Goal: Information Seeking & Learning: Learn about a topic

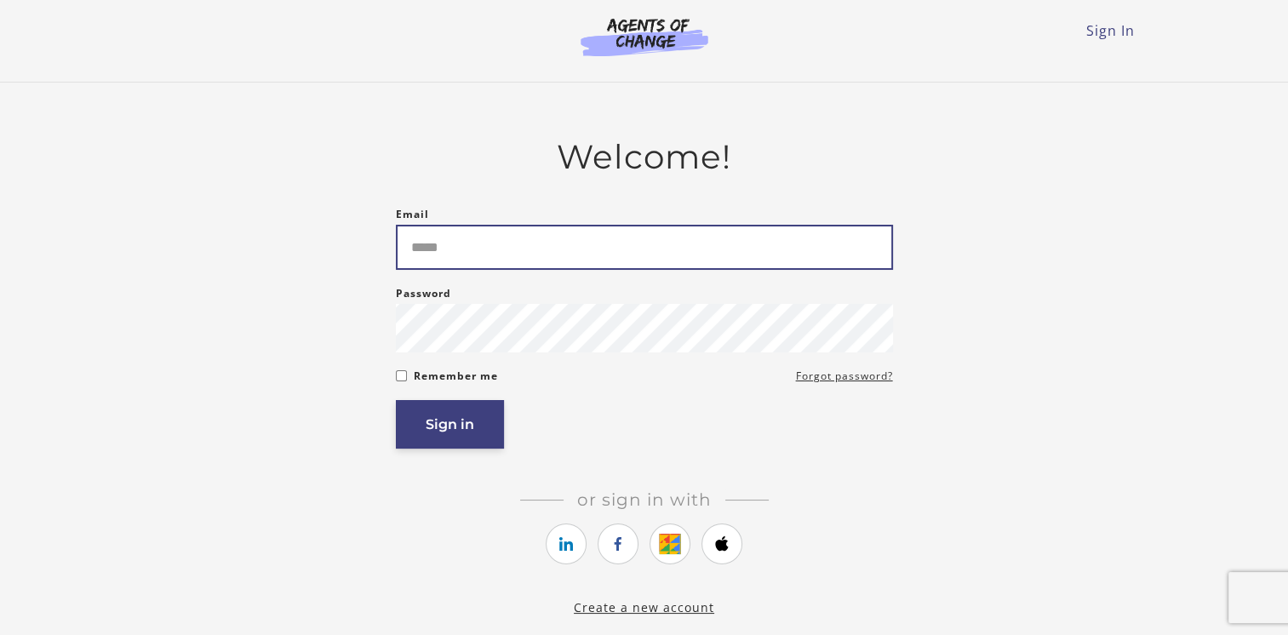
type input "**********"
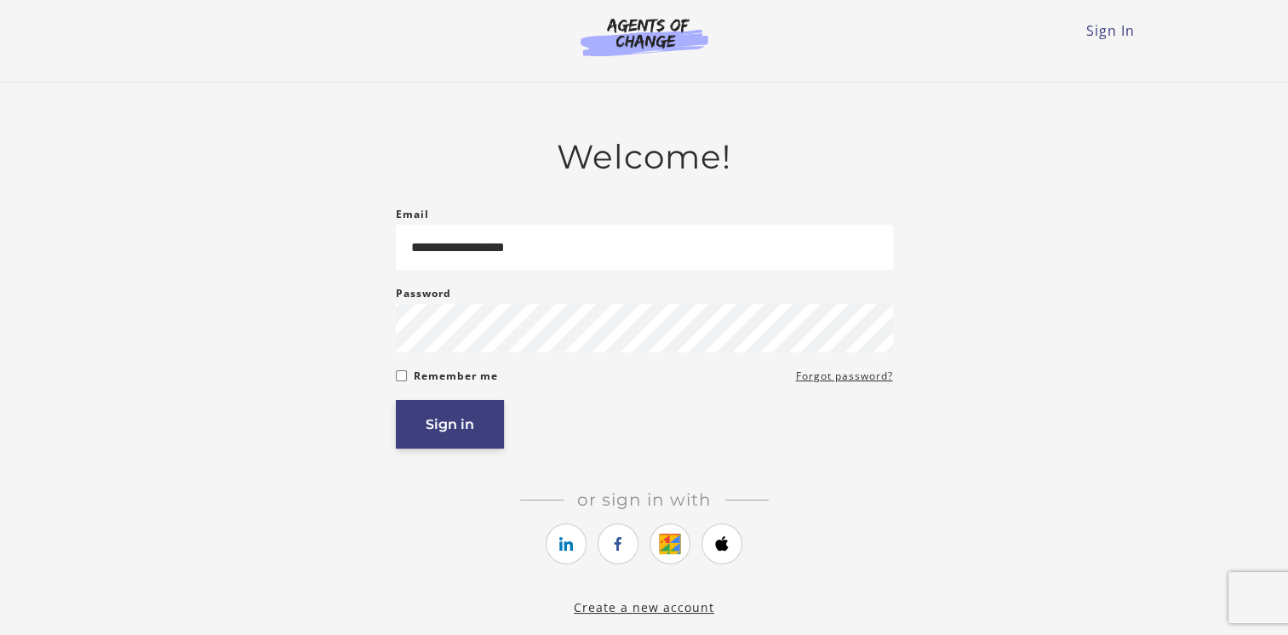
click at [459, 441] on button "Sign in" at bounding box center [450, 424] width 108 height 49
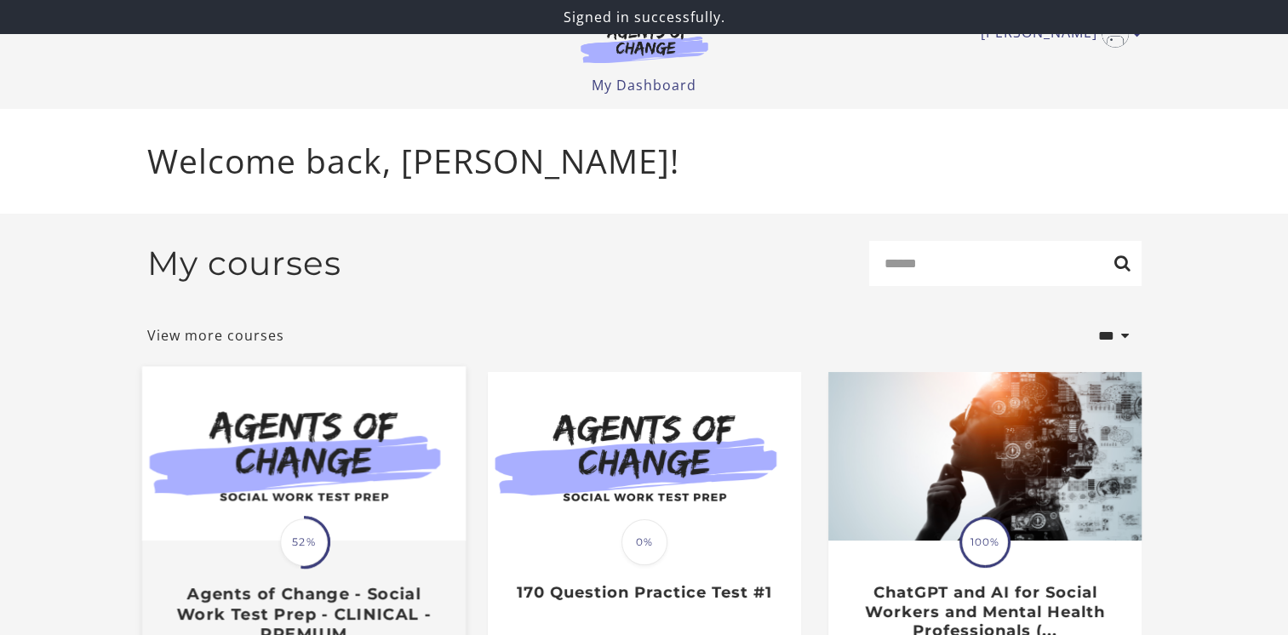
click at [330, 436] on img at bounding box center [303, 454] width 324 height 175
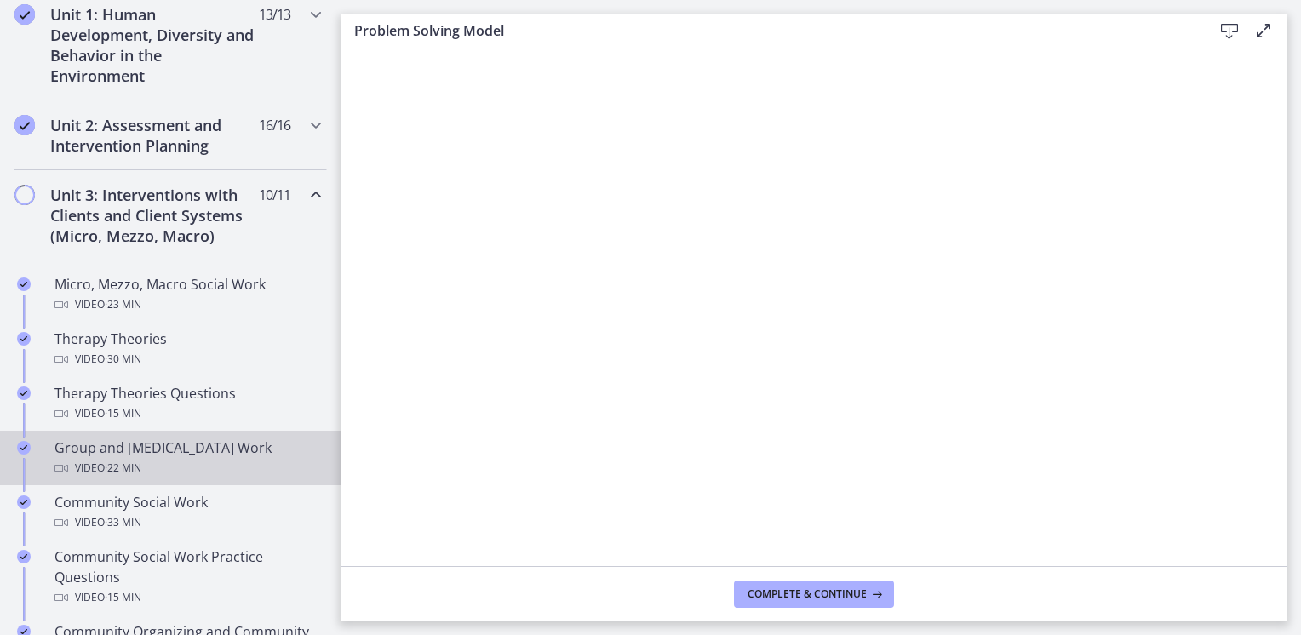
scroll to position [465, 0]
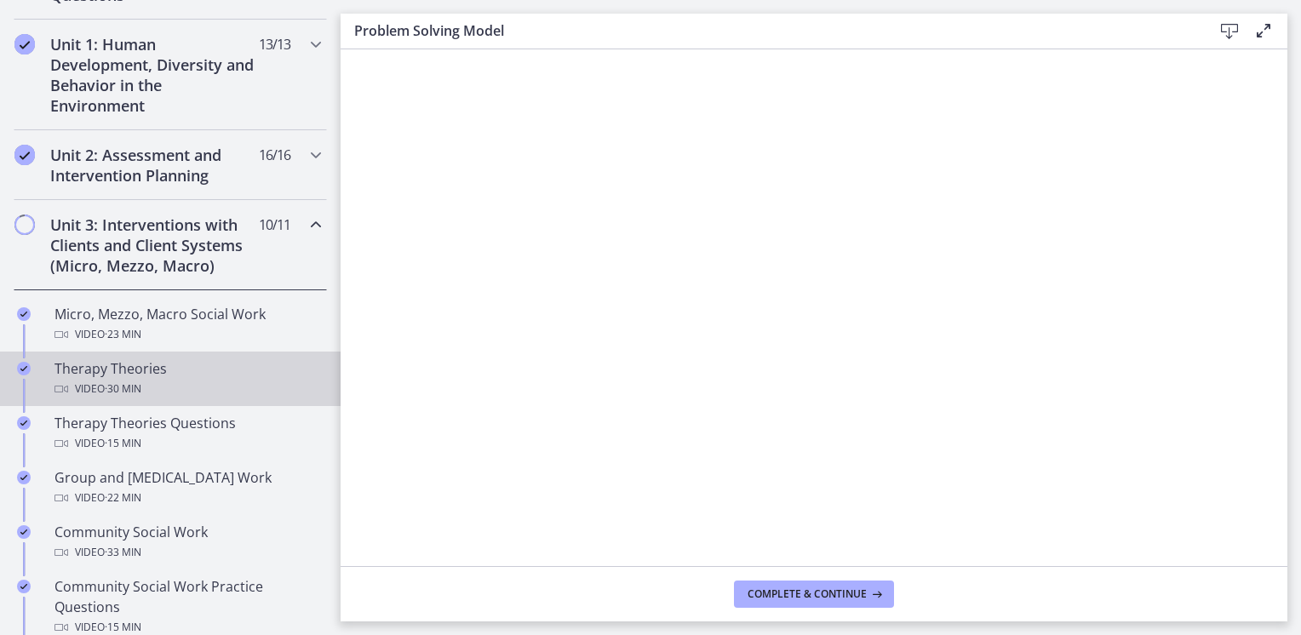
click at [202, 354] on link "Therapy Theories Video · 30 min" at bounding box center [170, 379] width 341 height 54
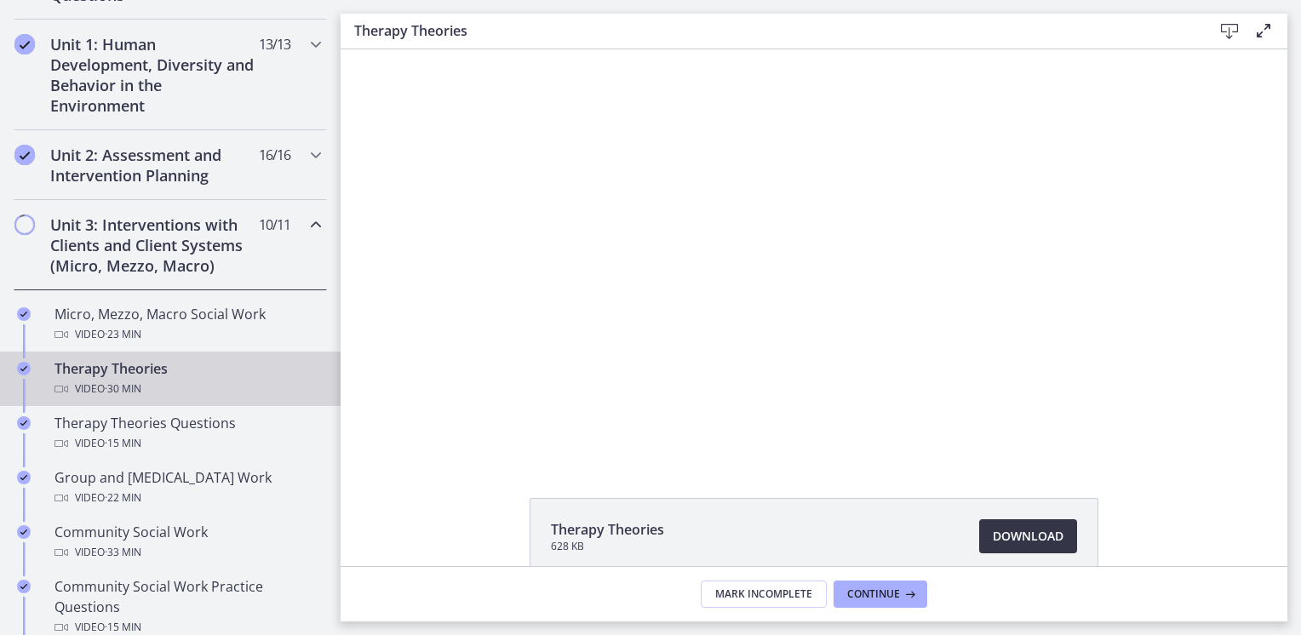
click at [1009, 536] on span "Download Opens in a new window" at bounding box center [1028, 536] width 71 height 20
click at [857, 594] on span "Continue" at bounding box center [873, 595] width 53 height 14
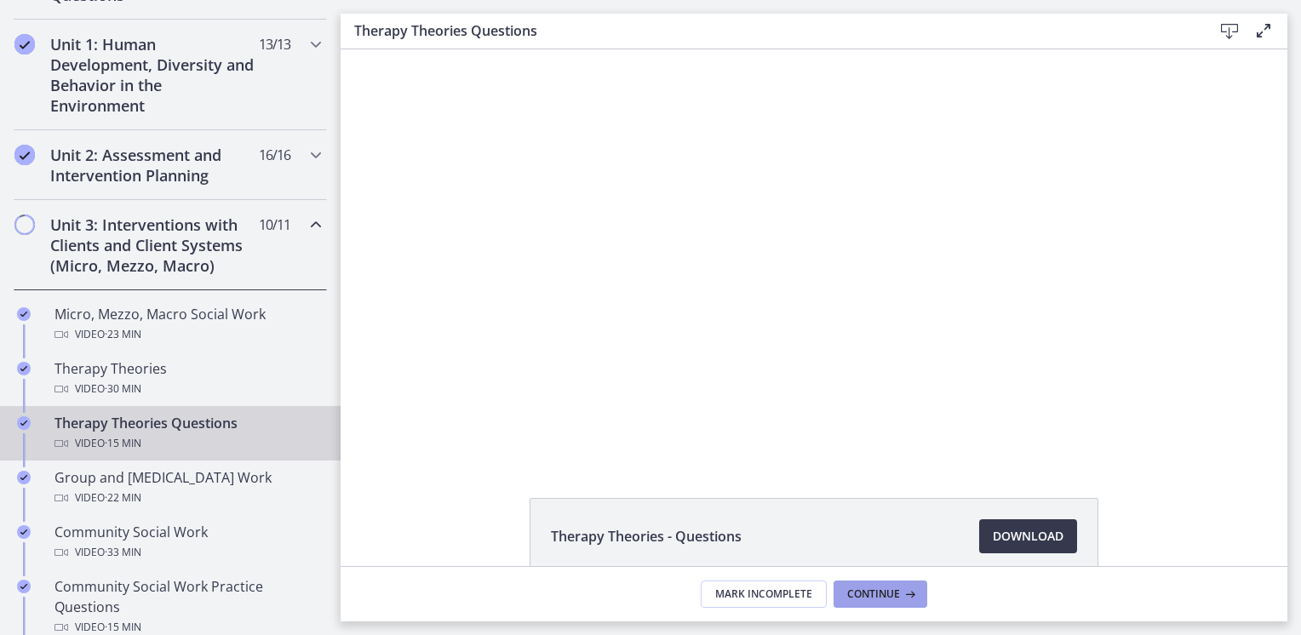
click at [849, 593] on span "Continue" at bounding box center [873, 595] width 53 height 14
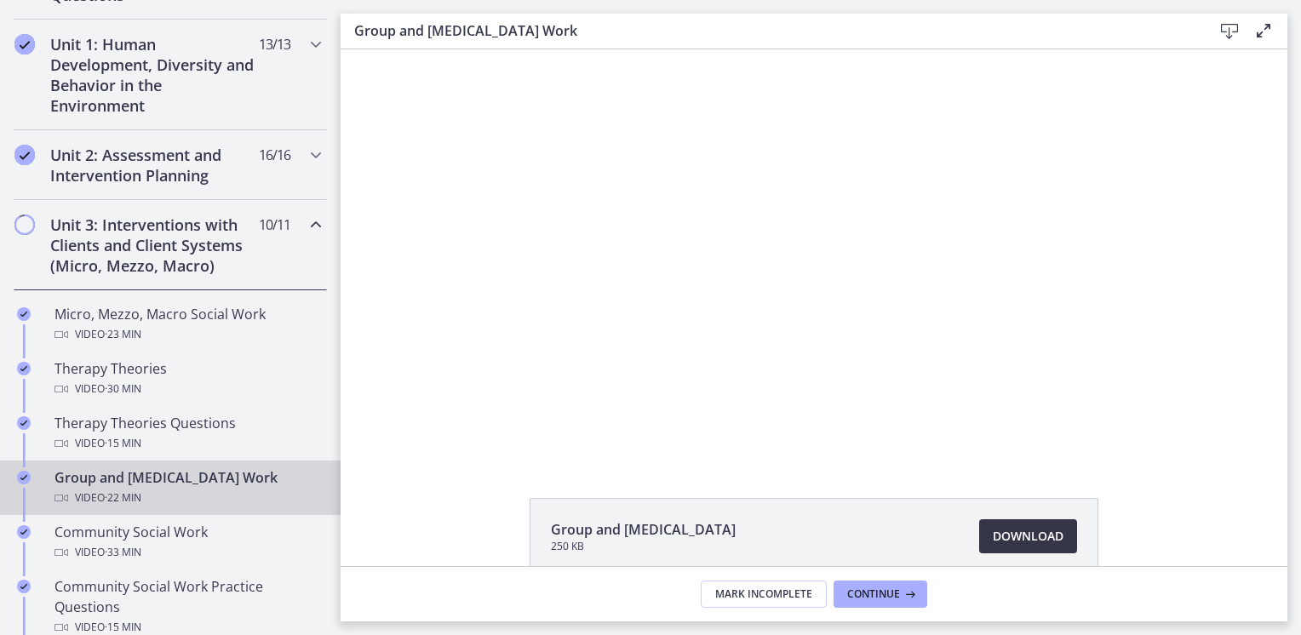
click at [1012, 529] on span "Download Opens in a new window" at bounding box center [1028, 536] width 71 height 20
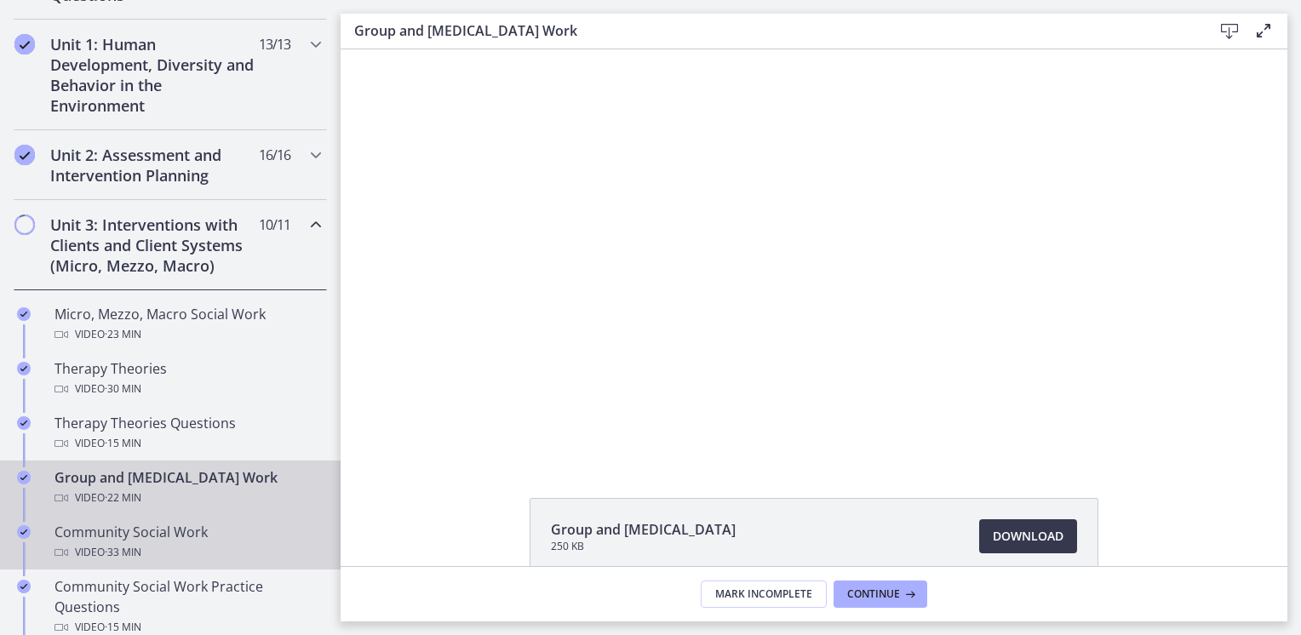
click at [148, 536] on div "Community Social Work Video · 33 min" at bounding box center [187, 542] width 266 height 41
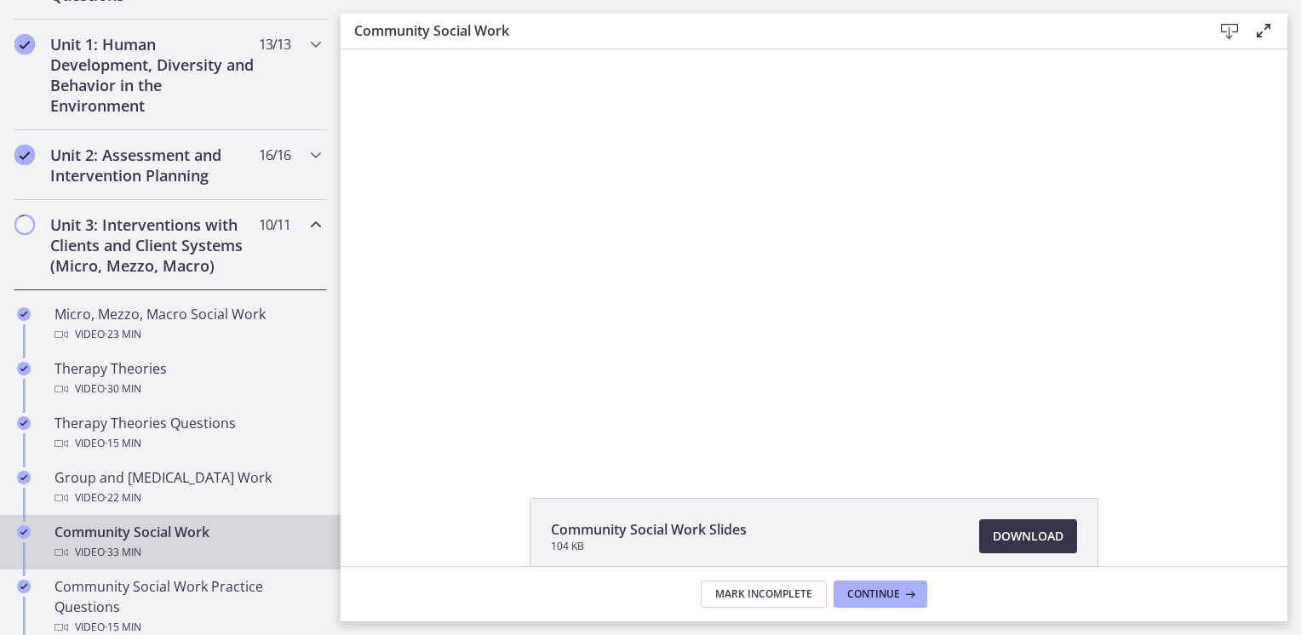
click at [1043, 542] on span "Download Opens in a new window" at bounding box center [1028, 536] width 71 height 20
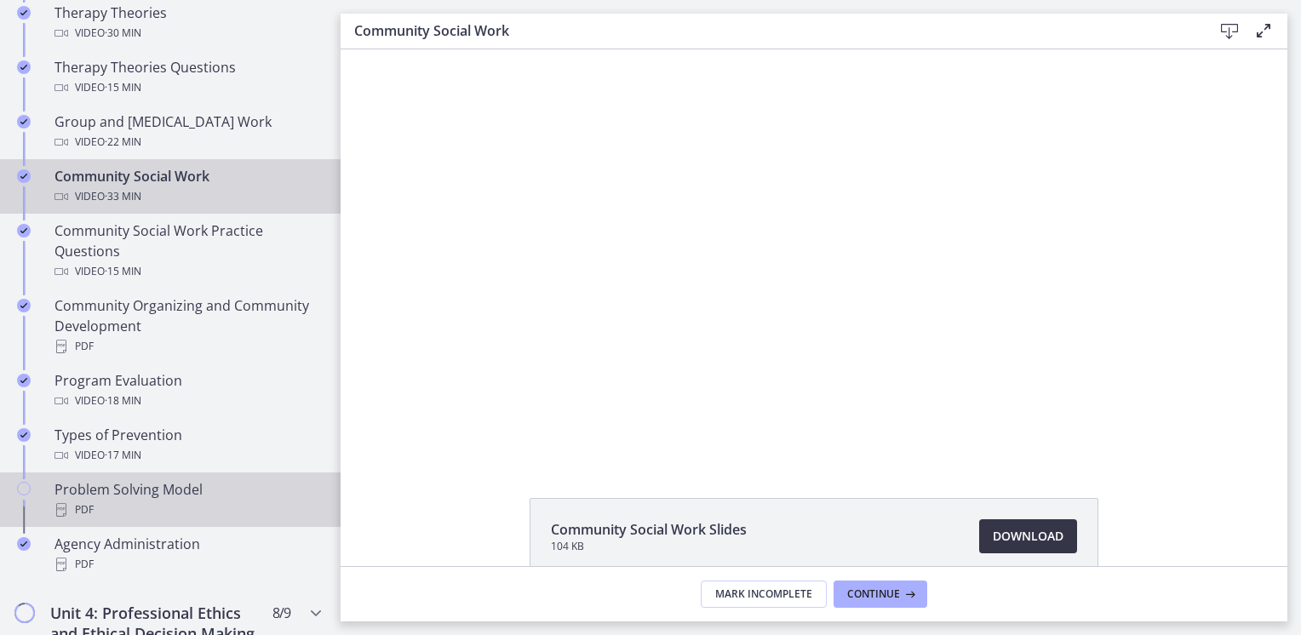
scroll to position [806, 0]
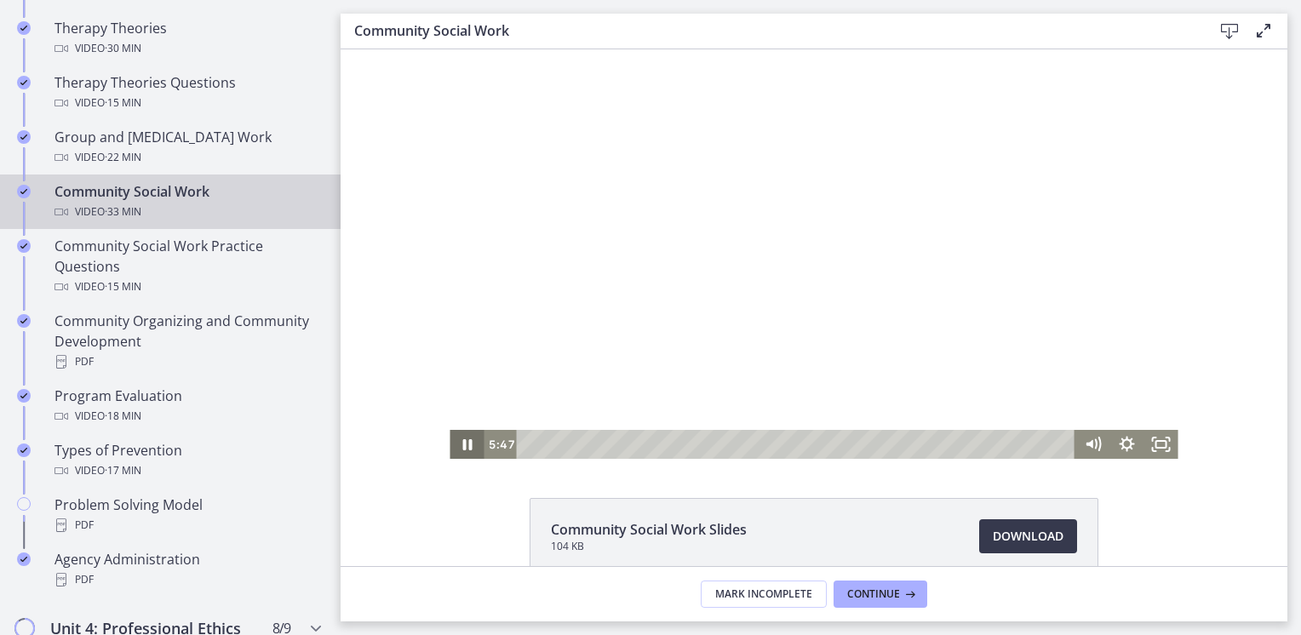
click at [463, 446] on icon "Pause" at bounding box center [466, 444] width 9 height 11
click at [464, 446] on icon "Play Video" at bounding box center [468, 445] width 9 height 12
click at [456, 445] on icon "Pause" at bounding box center [467, 444] width 34 height 29
click at [456, 445] on icon "Play Video" at bounding box center [468, 444] width 34 height 29
click at [456, 445] on icon "Pause" at bounding box center [466, 444] width 41 height 35
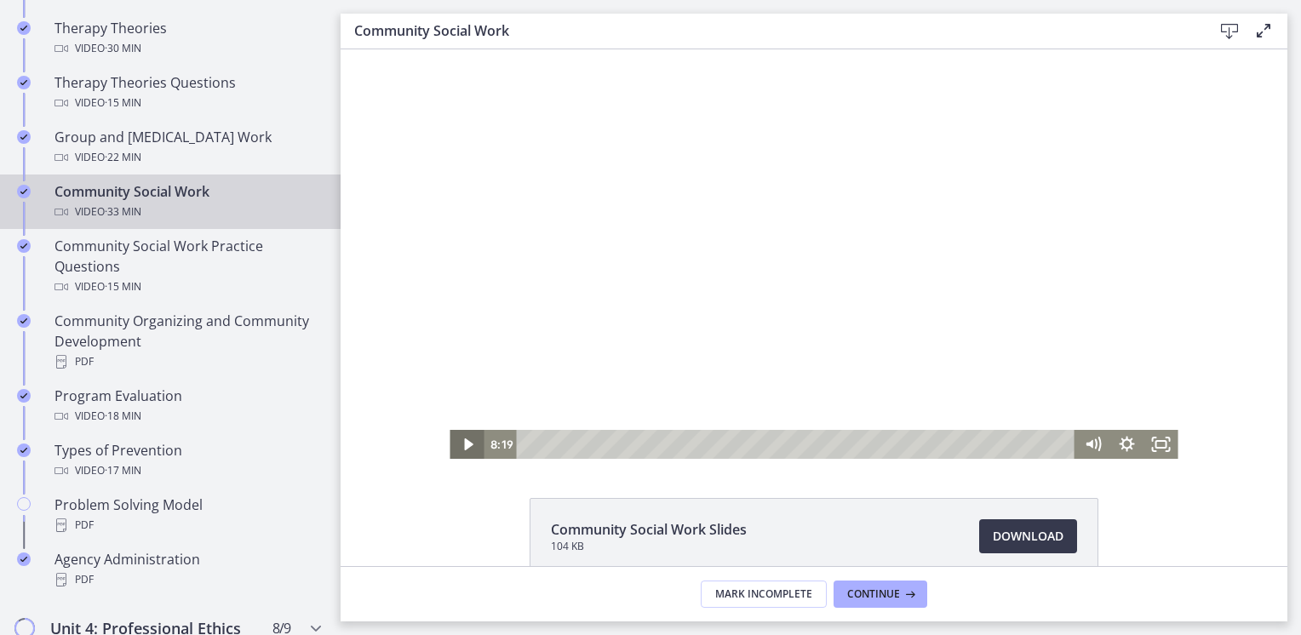
click at [456, 445] on icon "Play Video" at bounding box center [468, 444] width 34 height 29
click at [456, 445] on icon "Pause" at bounding box center [467, 444] width 34 height 29
click at [456, 445] on icon "Play Video" at bounding box center [468, 444] width 34 height 29
click at [462, 445] on icon "Pause" at bounding box center [466, 444] width 9 height 11
click at [456, 445] on icon "Play Video" at bounding box center [468, 444] width 41 height 35
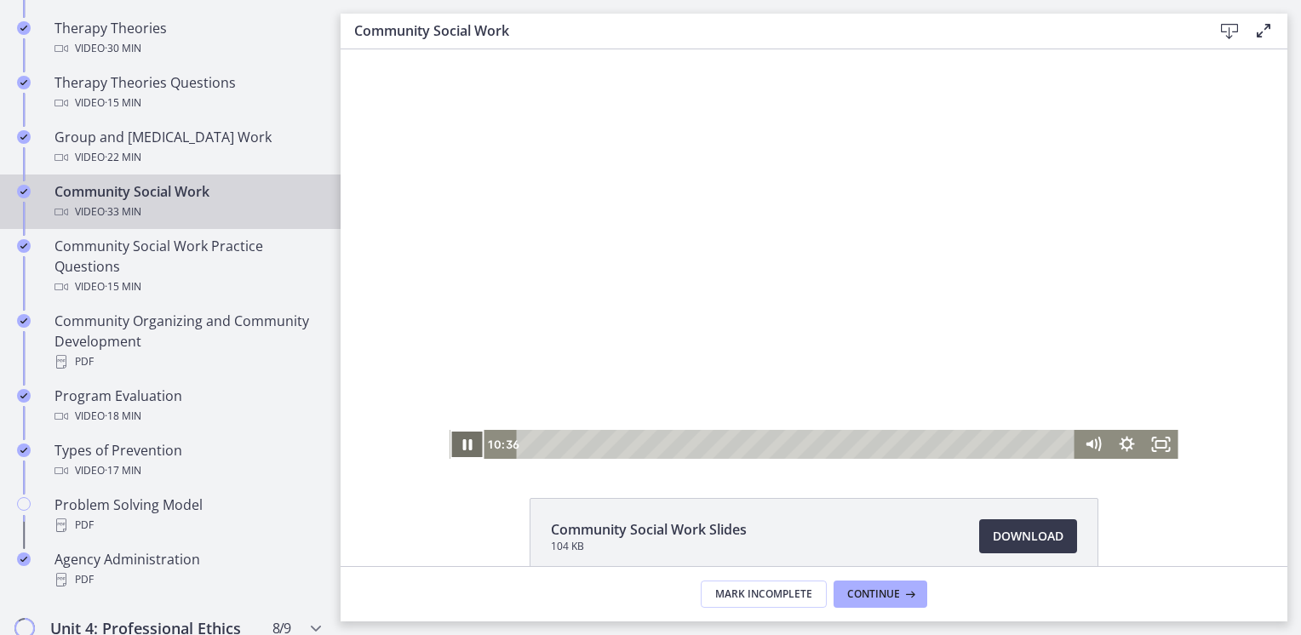
click at [452, 443] on icon "Pause" at bounding box center [467, 444] width 34 height 29
click at [468, 445] on icon "Play Video" at bounding box center [468, 444] width 41 height 35
click at [468, 445] on icon "Pause" at bounding box center [467, 444] width 34 height 29
click at [468, 445] on icon "Play Video" at bounding box center [468, 444] width 34 height 29
click at [468, 445] on icon "Pause" at bounding box center [467, 444] width 34 height 29
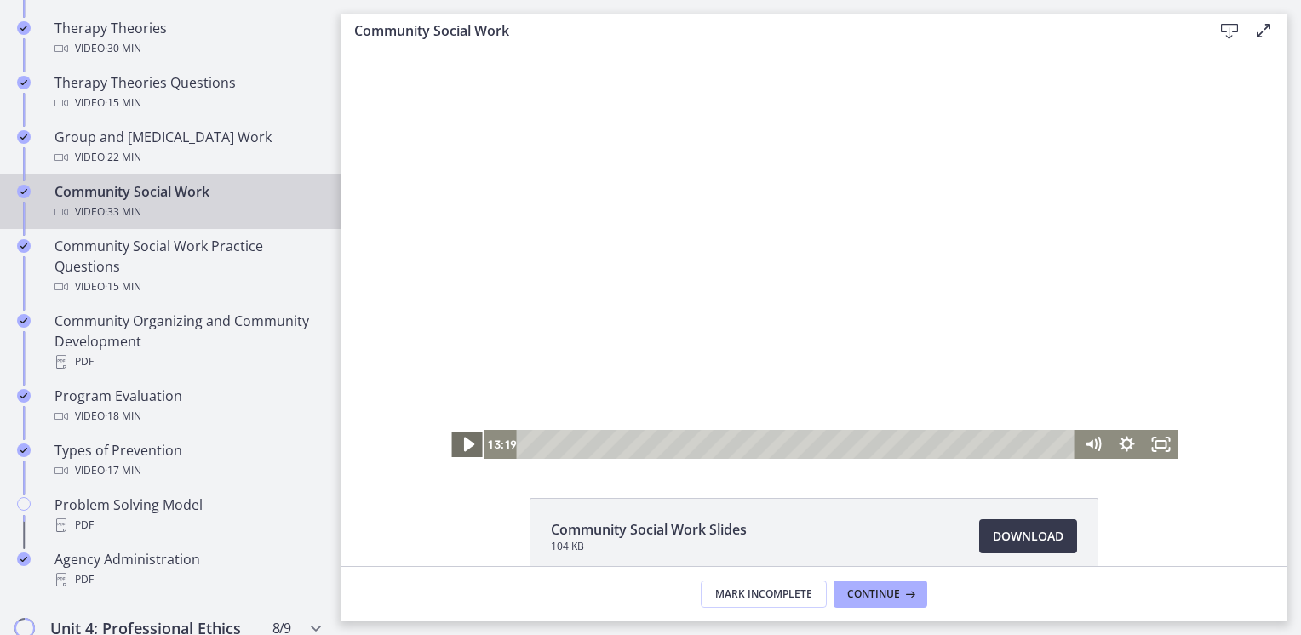
click at [468, 445] on icon "Play Video" at bounding box center [468, 444] width 41 height 35
click at [468, 445] on icon "Pause" at bounding box center [466, 444] width 41 height 35
click at [468, 444] on icon "Play Video" at bounding box center [468, 444] width 41 height 35
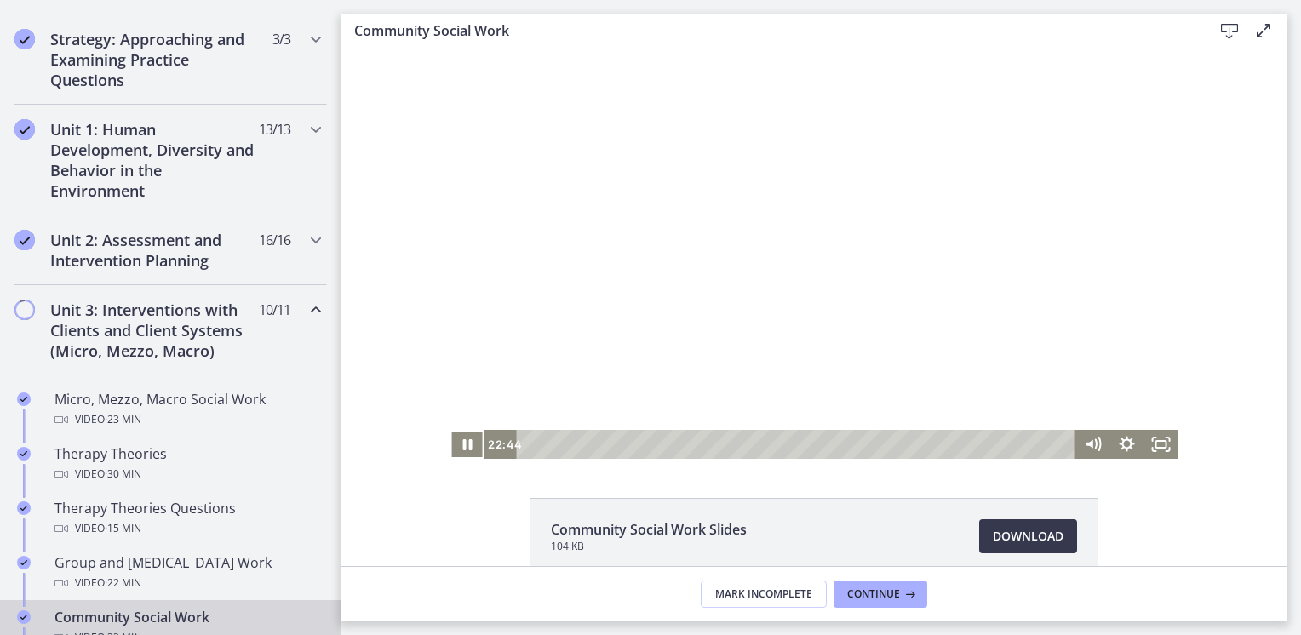
scroll to position [465, 0]
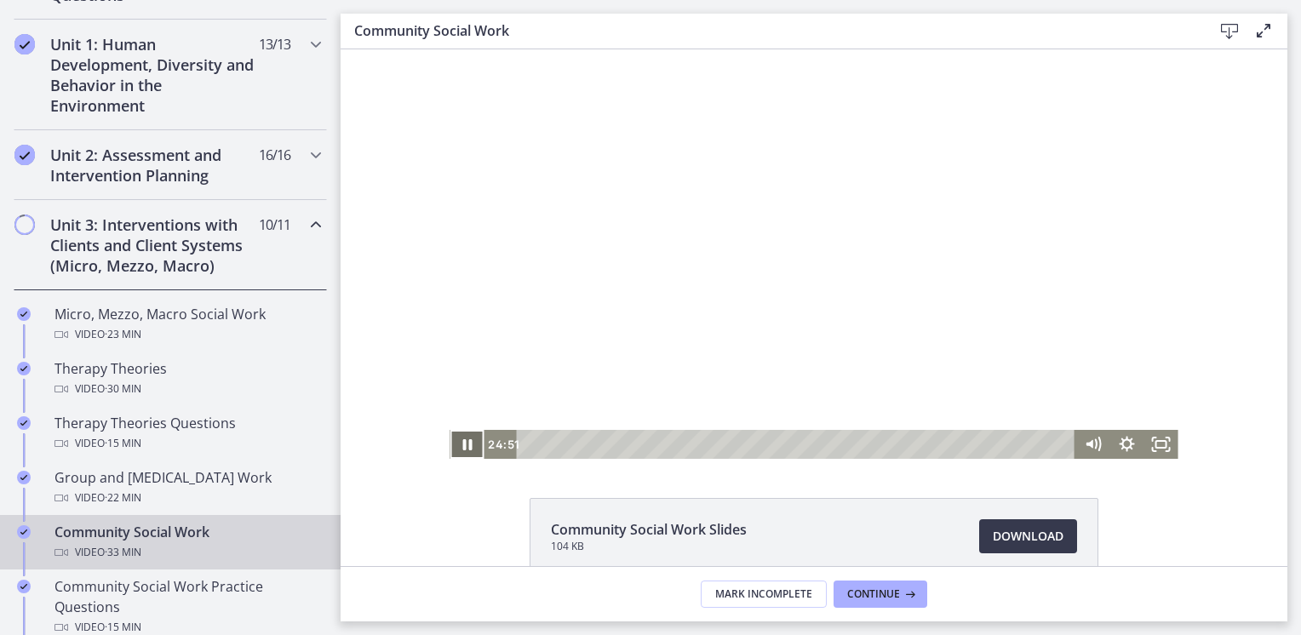
click at [456, 455] on icon "Pause" at bounding box center [467, 444] width 34 height 29
click at [456, 455] on icon "Play Video" at bounding box center [468, 444] width 34 height 29
click at [462, 433] on icon "Pause" at bounding box center [467, 444] width 34 height 29
click at [462, 433] on icon "Play Video" at bounding box center [468, 444] width 41 height 35
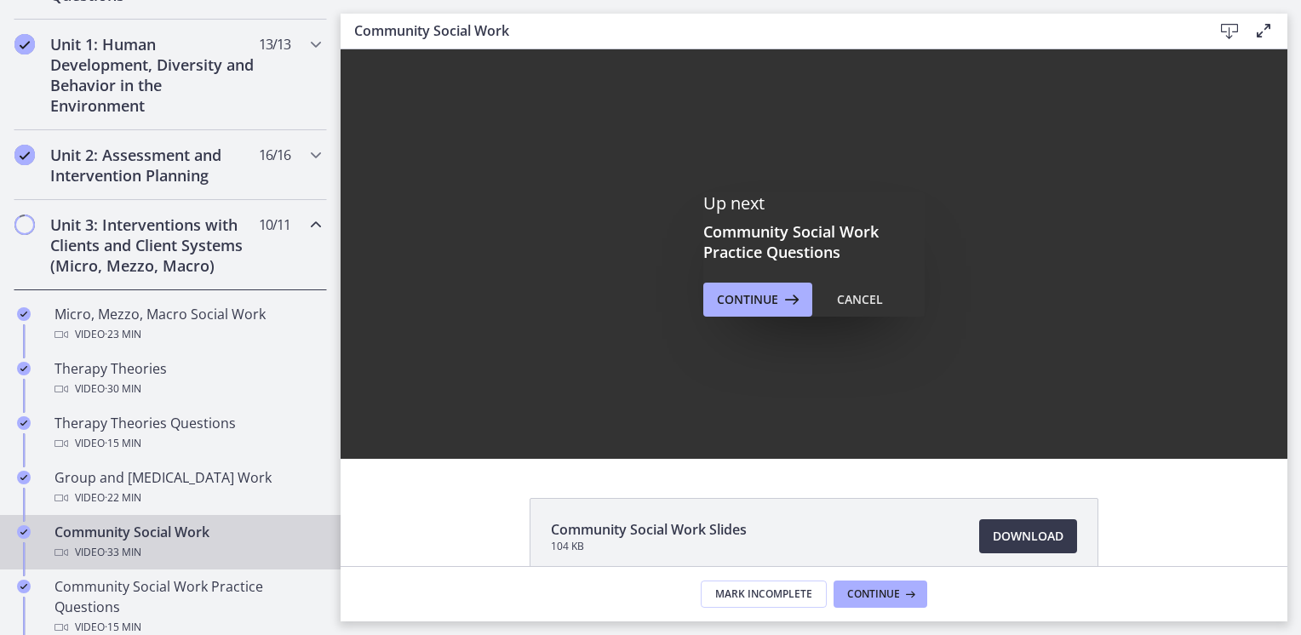
scroll to position [0, 0]
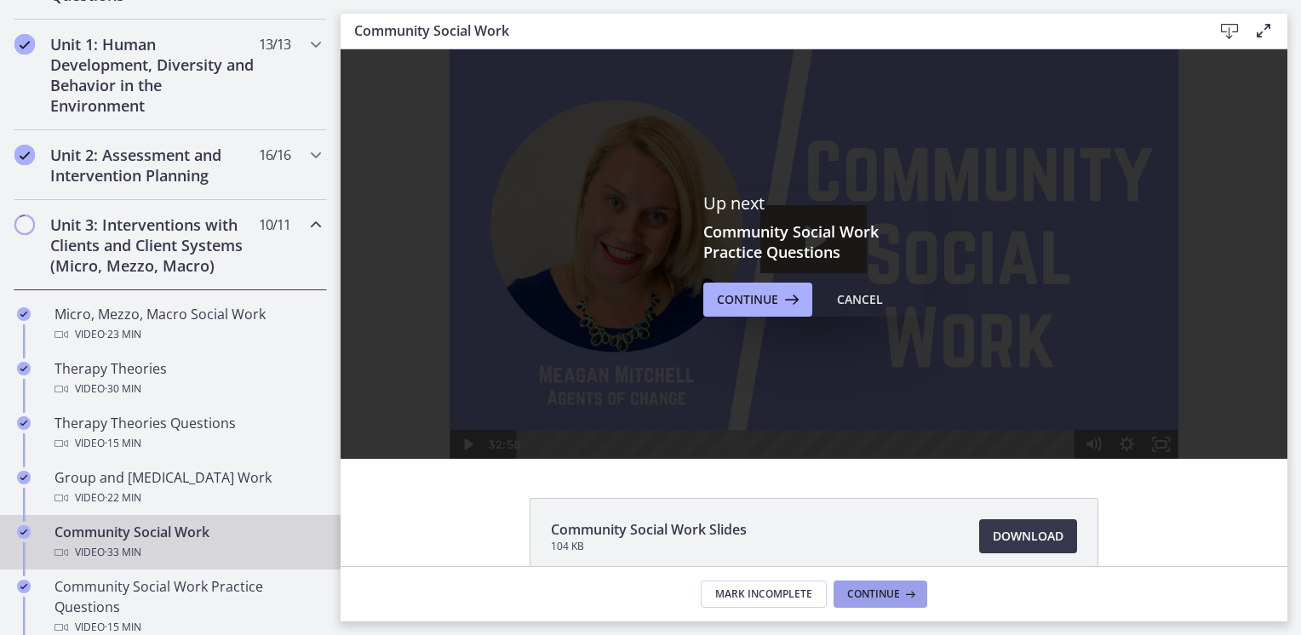
click at [900, 586] on button "Continue" at bounding box center [881, 594] width 94 height 27
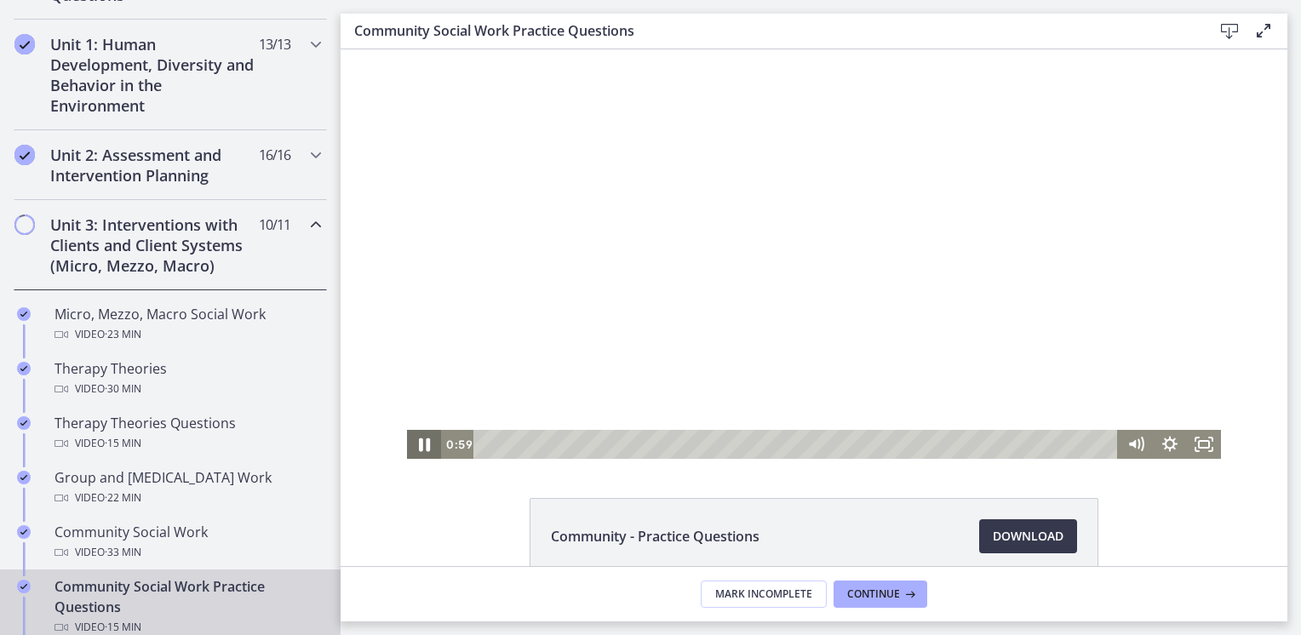
click at [427, 444] on icon "Pause" at bounding box center [424, 444] width 41 height 35
click at [427, 444] on icon "Play Video" at bounding box center [425, 444] width 41 height 35
click at [427, 444] on icon "Pause" at bounding box center [424, 444] width 34 height 29
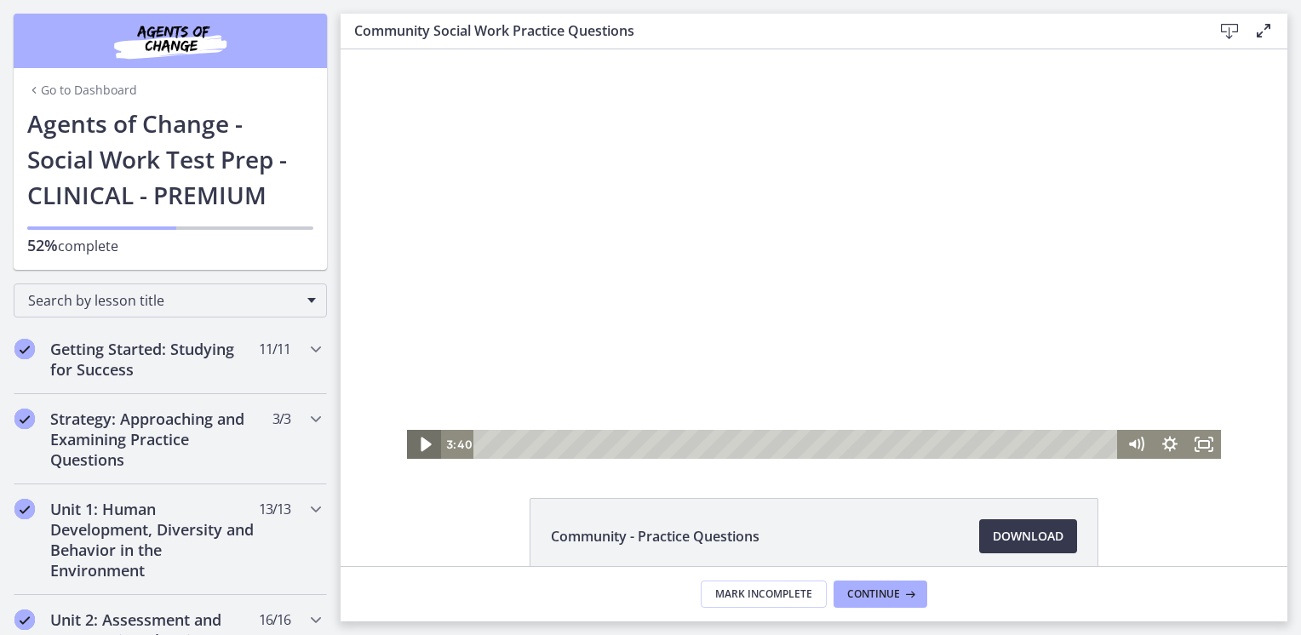
click at [421, 444] on icon "Play Video" at bounding box center [426, 445] width 10 height 14
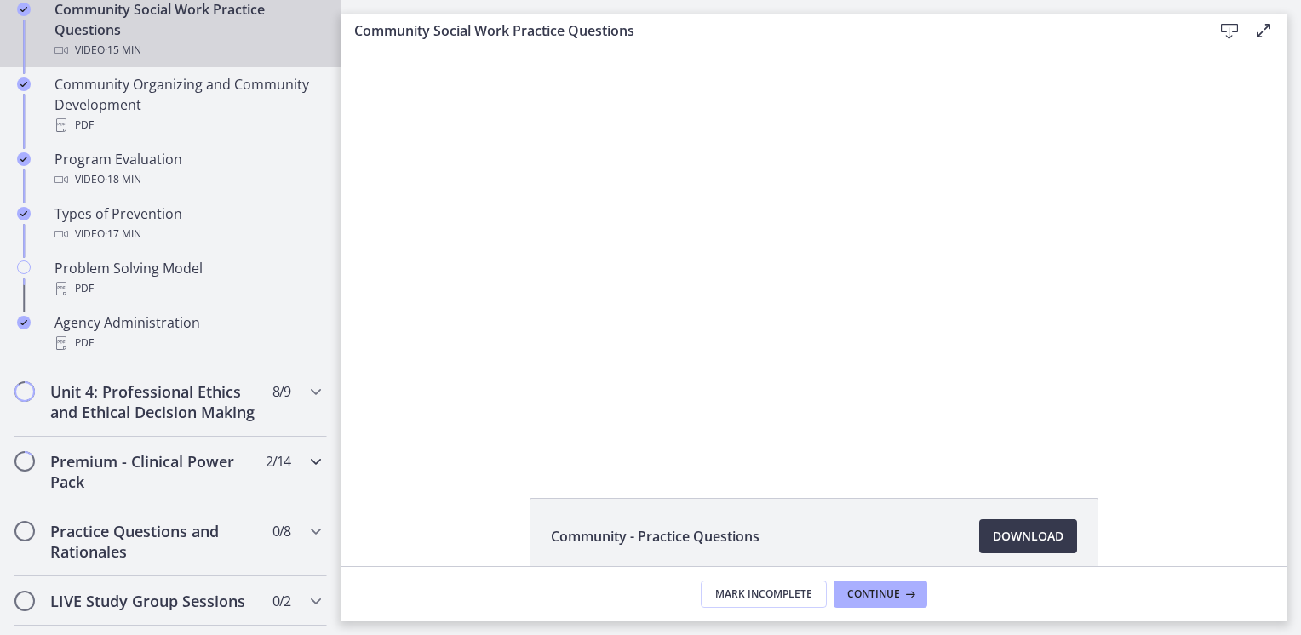
scroll to position [1061, 0]
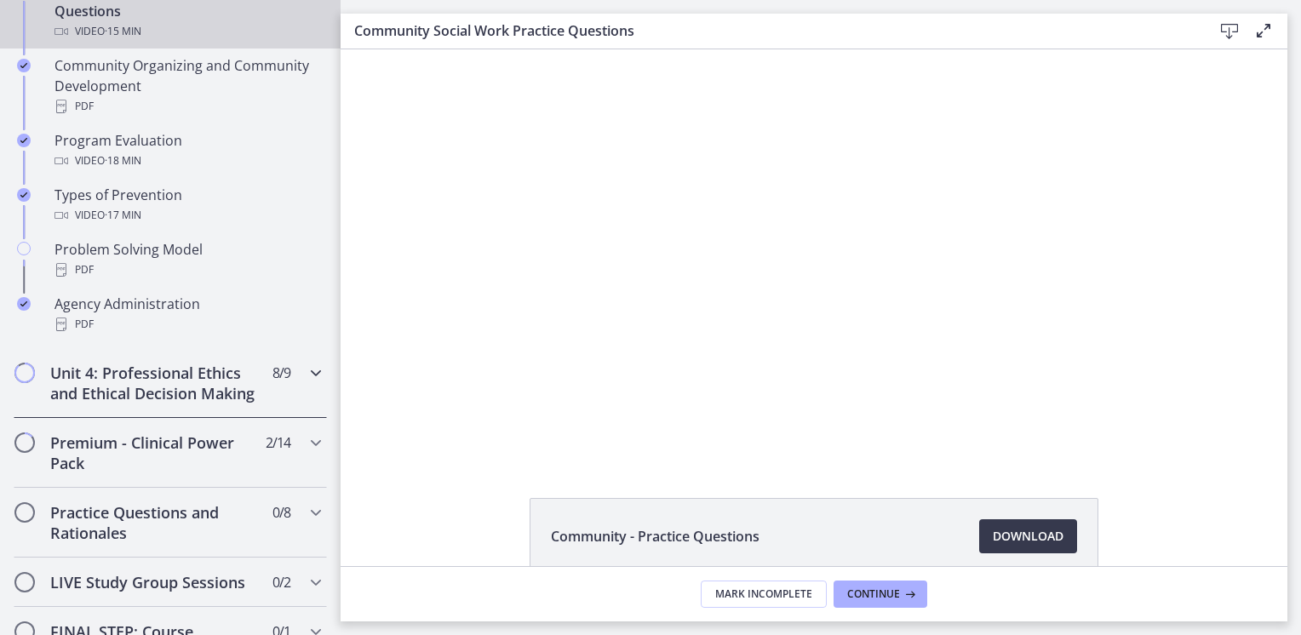
click at [212, 387] on h2 "Unit 4: Professional Ethics and Ethical Decision Making" at bounding box center [154, 383] width 208 height 41
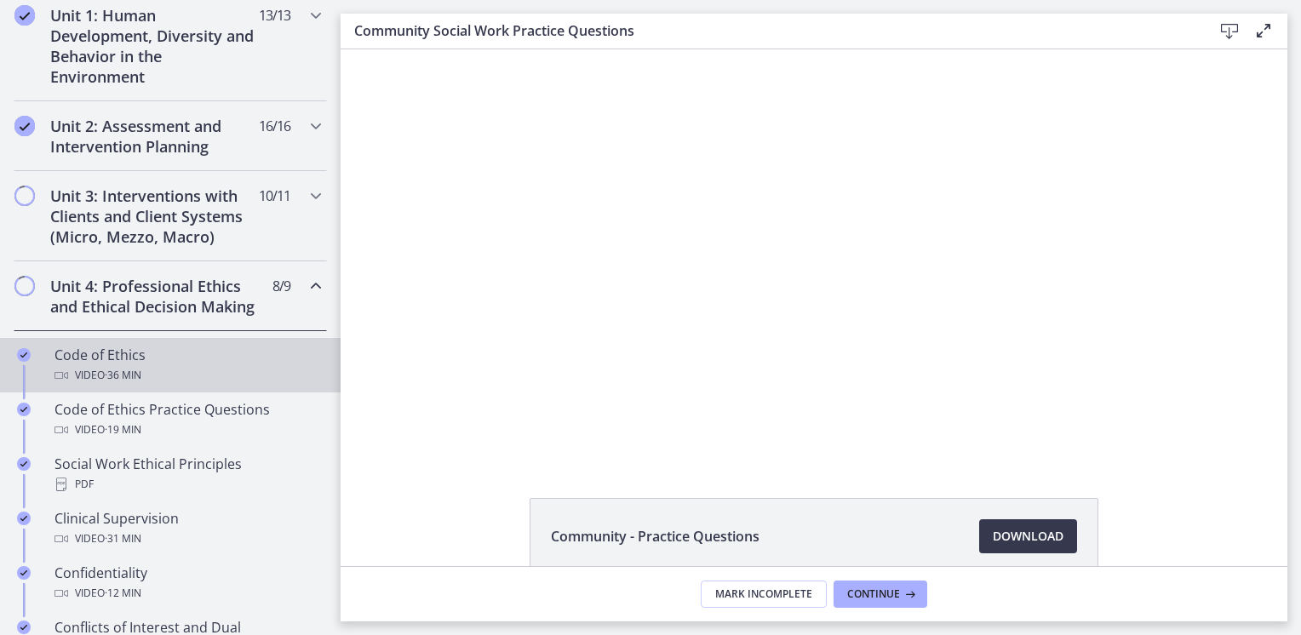
scroll to position [465, 0]
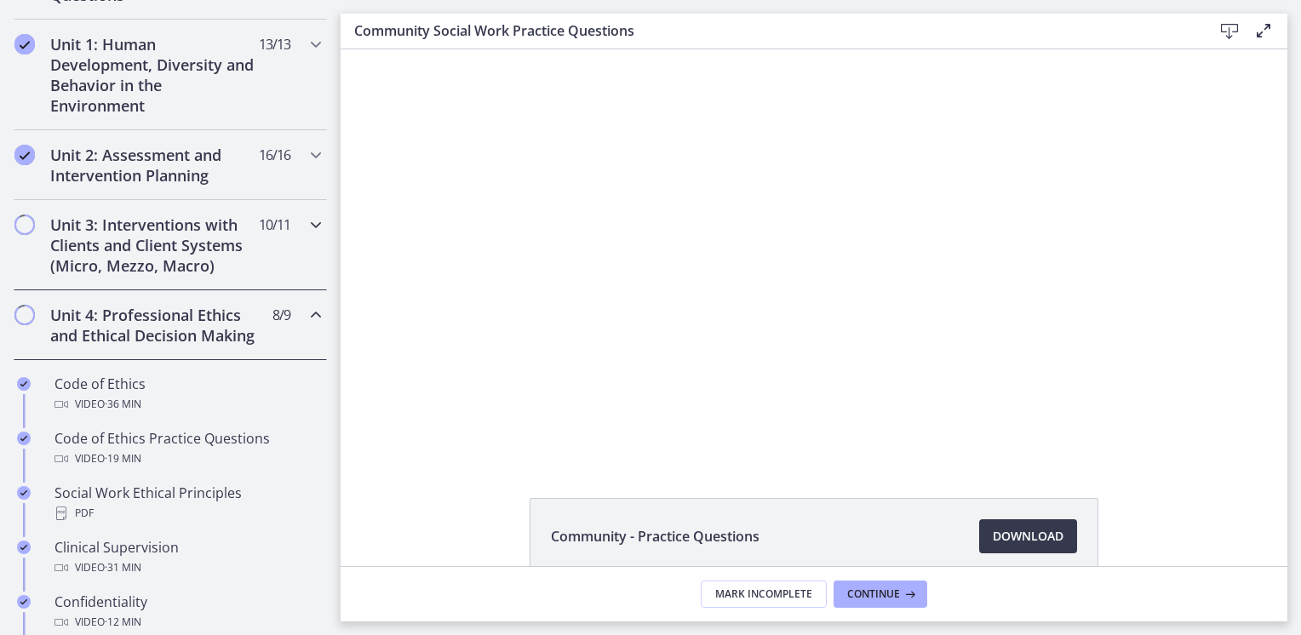
click at [82, 231] on h2 "Unit 3: Interventions with Clients and Client Systems (Micro, Mezzo, Macro)" at bounding box center [154, 245] width 208 height 61
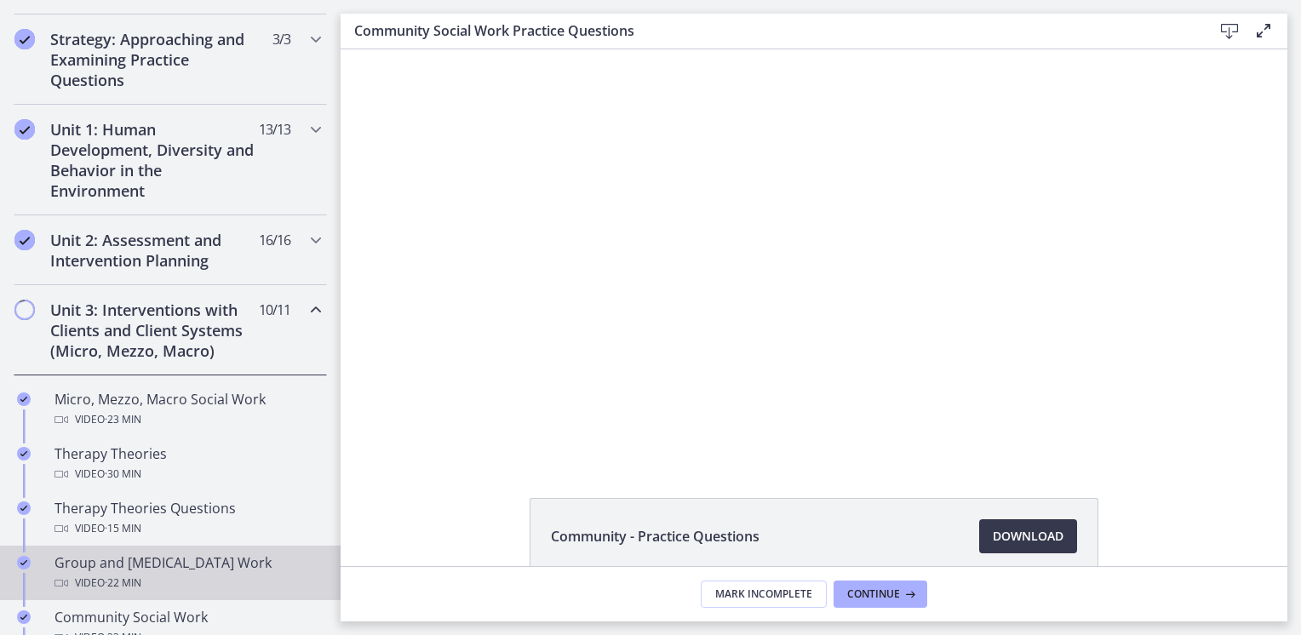
scroll to position [0, 0]
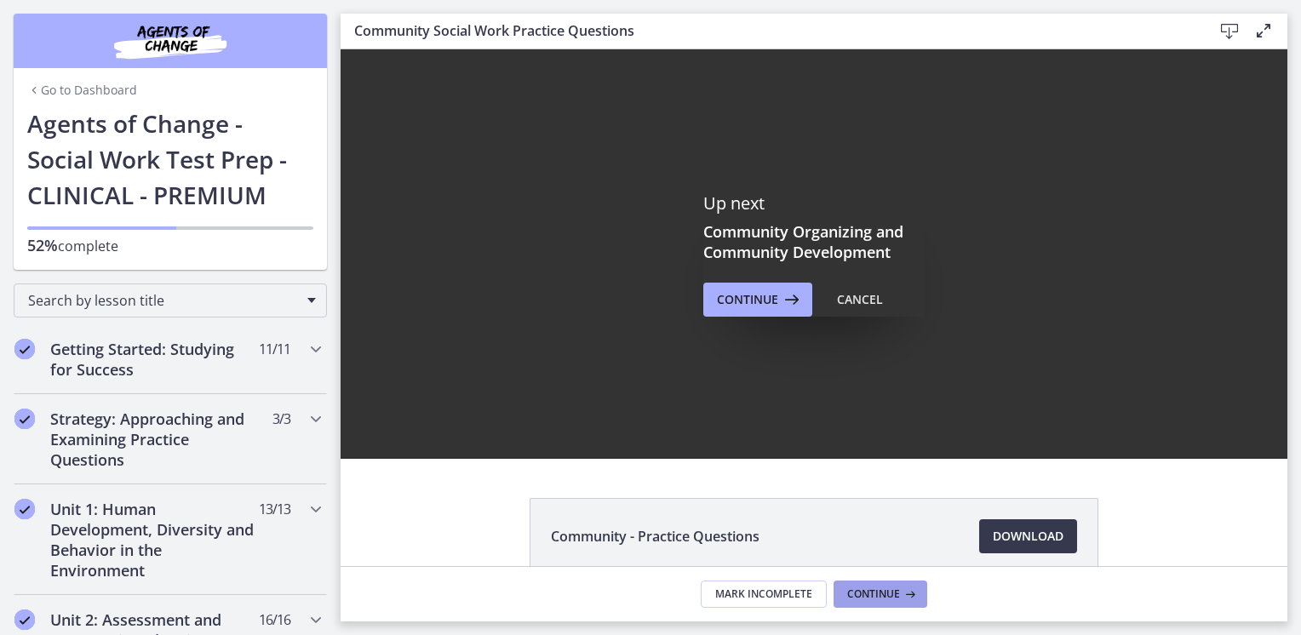
click at [871, 584] on button "Continue" at bounding box center [881, 594] width 94 height 27
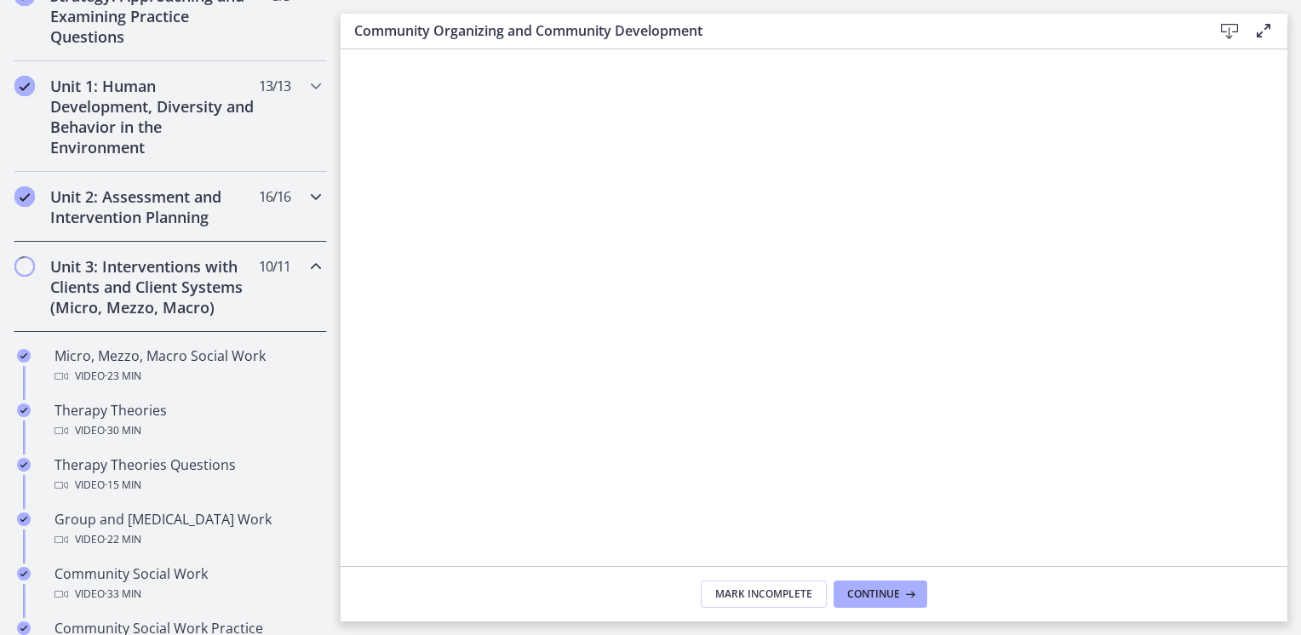
scroll to position [426, 0]
